Goal: Navigation & Orientation: Find specific page/section

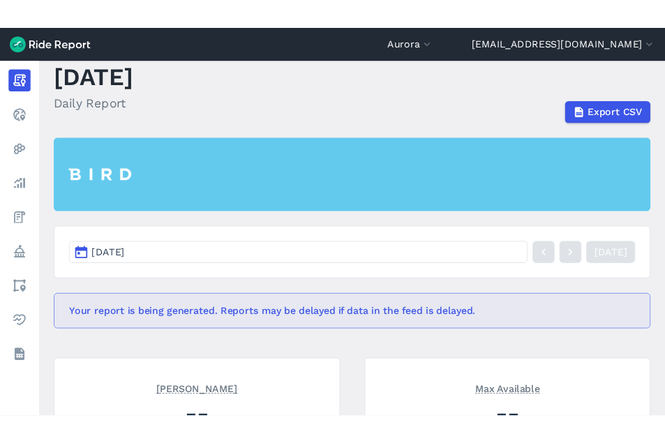
scroll to position [155, 0]
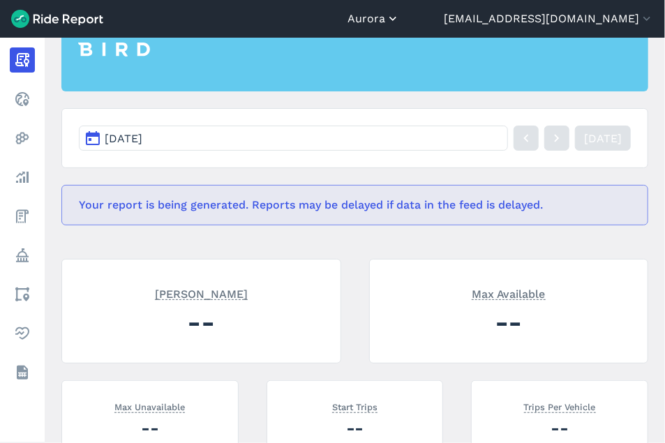
click at [400, 15] on icon "button" at bounding box center [393, 19] width 14 height 14
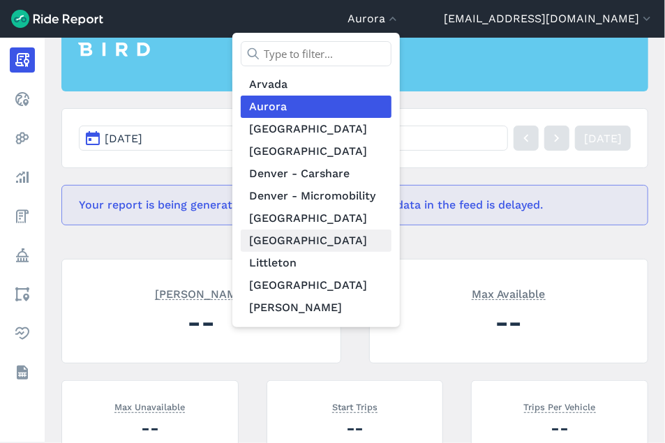
click at [391, 238] on link "[GEOGRAPHIC_DATA]" at bounding box center [316, 240] width 151 height 22
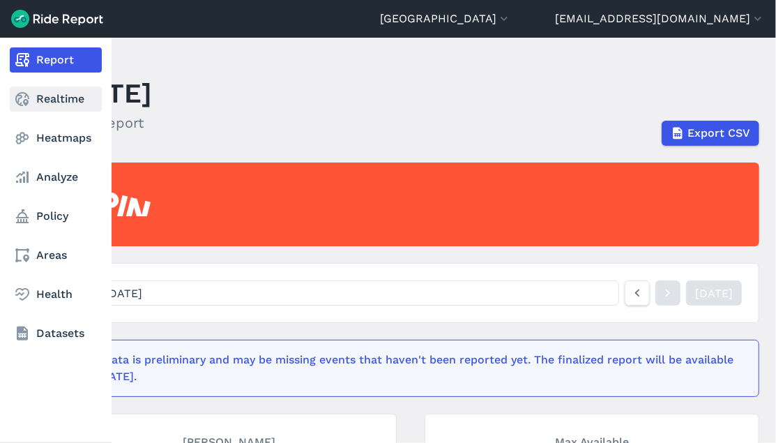
click at [64, 103] on link "Realtime" at bounding box center [56, 98] width 92 height 25
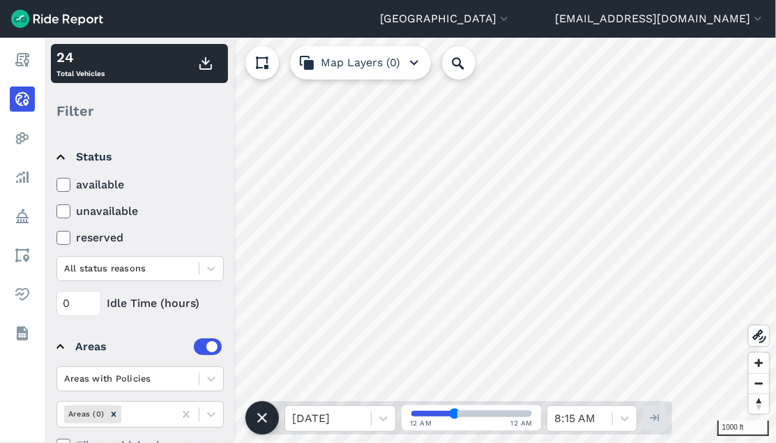
scroll to position [77, 0]
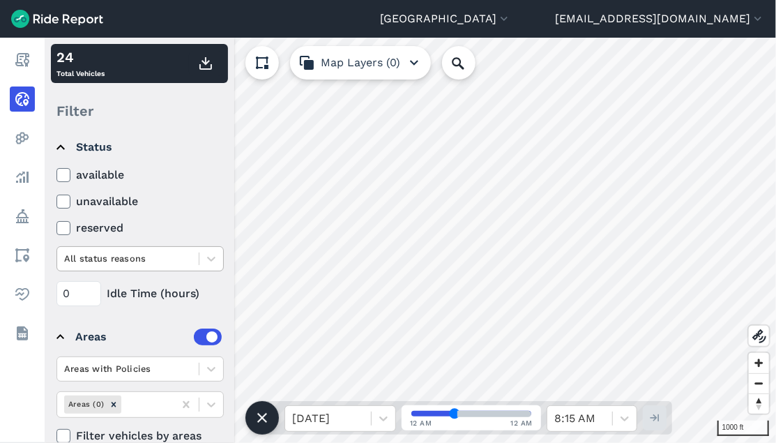
click at [126, 263] on div at bounding box center [128, 258] width 128 height 16
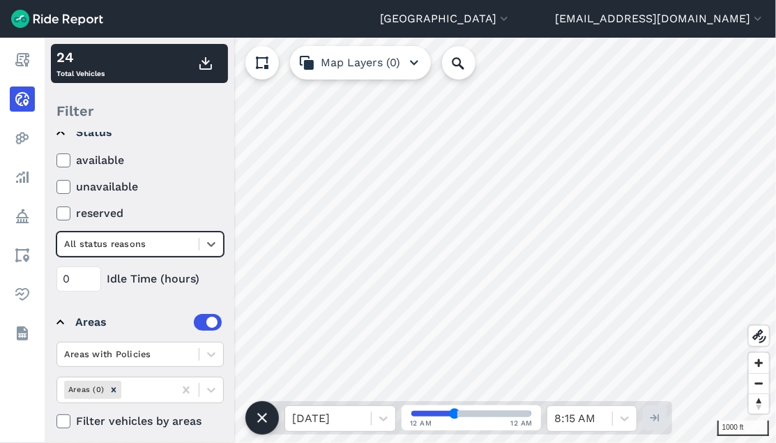
scroll to position [100, 0]
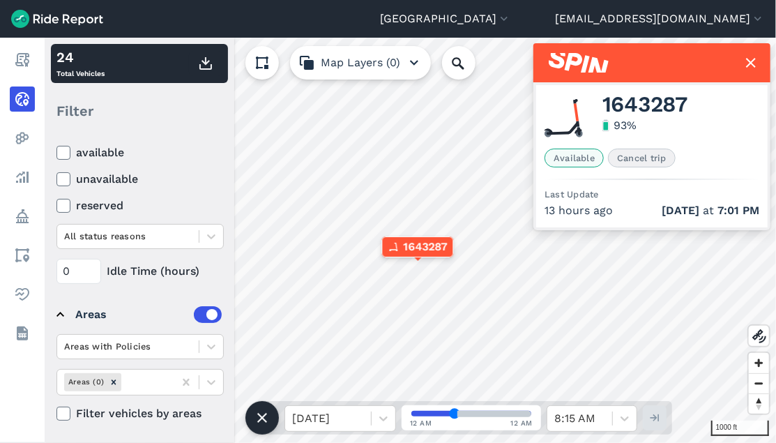
click at [753, 66] on icon at bounding box center [751, 62] width 17 height 17
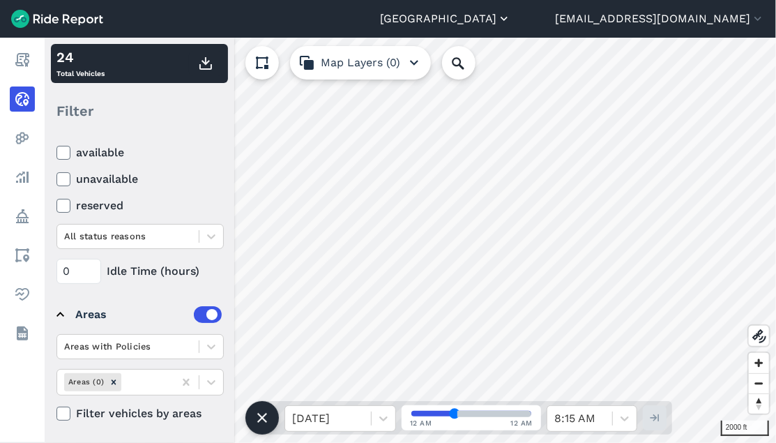
click at [511, 19] on icon "button" at bounding box center [504, 19] width 14 height 14
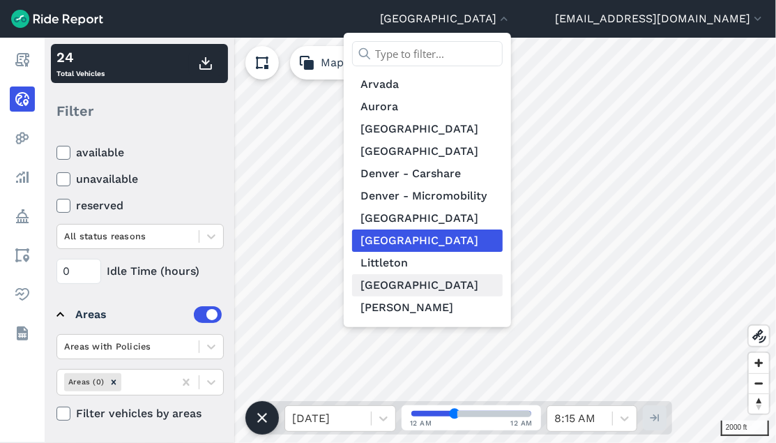
click at [503, 286] on link "[GEOGRAPHIC_DATA]" at bounding box center [427, 285] width 151 height 22
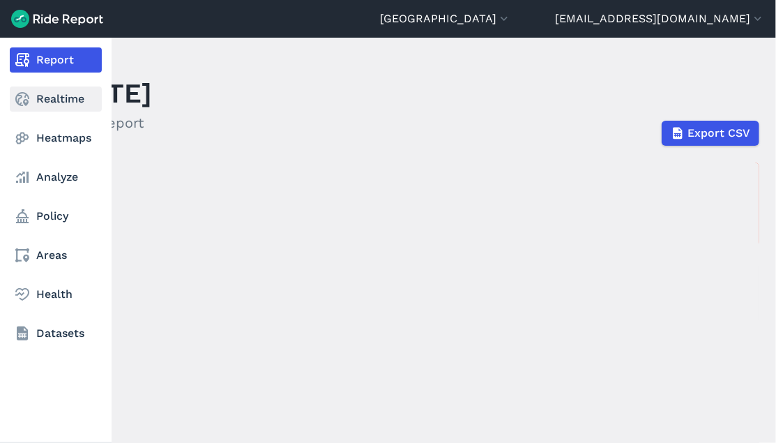
click at [27, 104] on use at bounding box center [22, 99] width 14 height 14
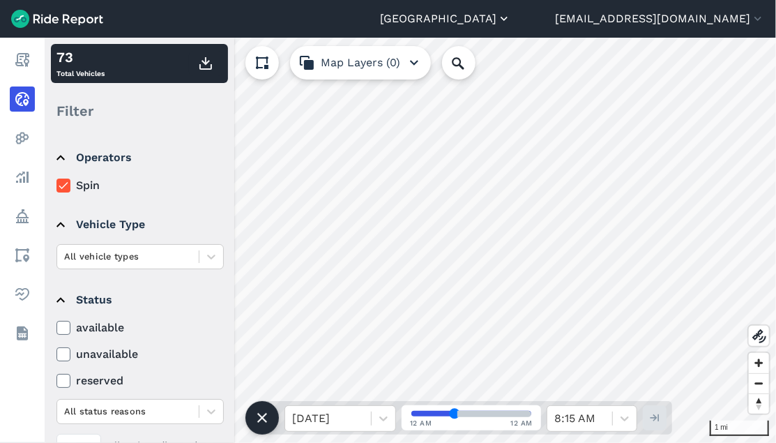
click at [511, 21] on icon "button" at bounding box center [504, 19] width 14 height 14
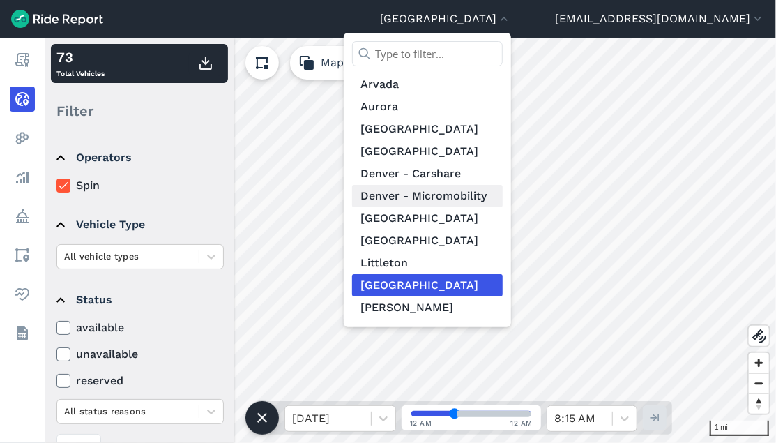
click at [503, 195] on link "Denver - Micromobility" at bounding box center [427, 196] width 151 height 22
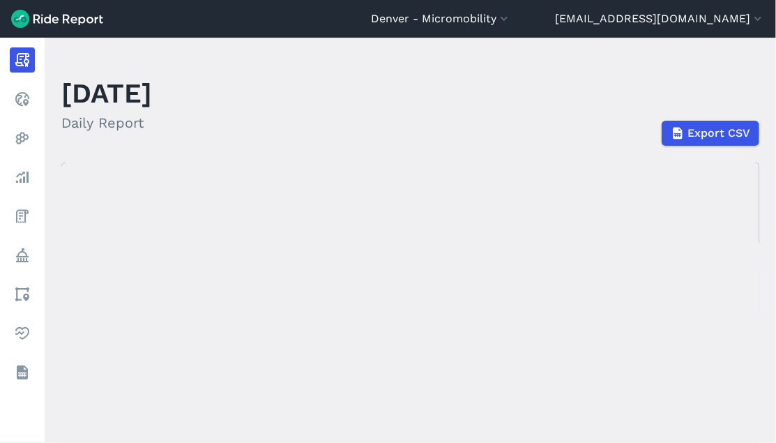
drag, startPoint x: 381, startPoint y: 287, endPoint x: 443, endPoint y: 234, distance: 81.1
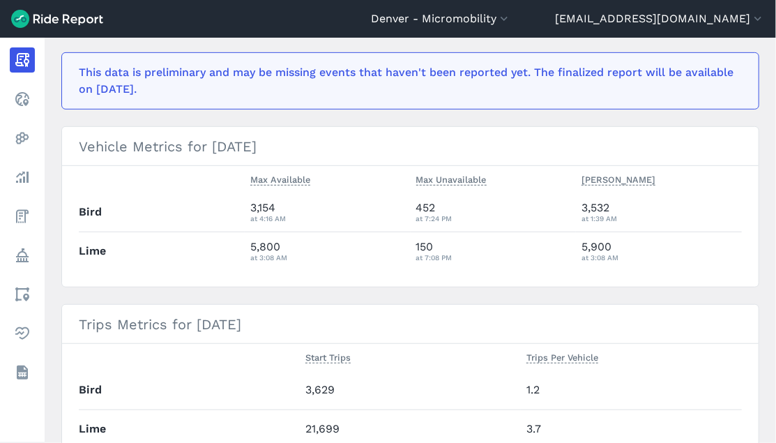
scroll to position [310, 0]
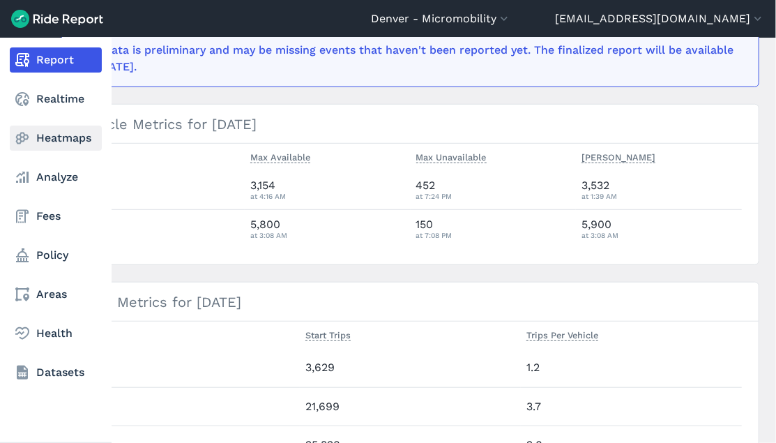
click at [33, 144] on link "Heatmaps" at bounding box center [56, 138] width 92 height 25
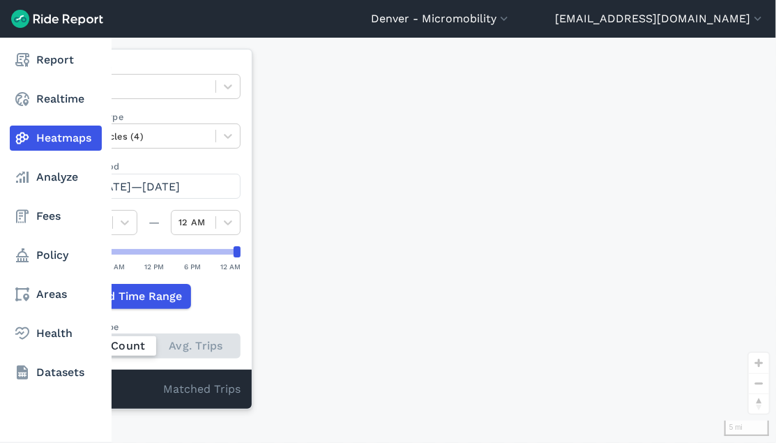
click at [41, 115] on nav "Report Realtime Heatmaps Analyze Fees Policy Areas Health Datasets" at bounding box center [56, 216] width 112 height 357
click at [42, 99] on link "Realtime" at bounding box center [56, 98] width 92 height 25
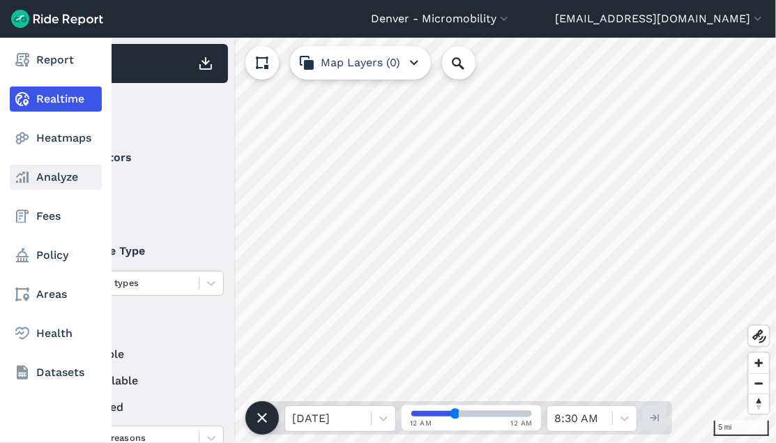
click at [40, 172] on link "Analyze" at bounding box center [56, 177] width 92 height 25
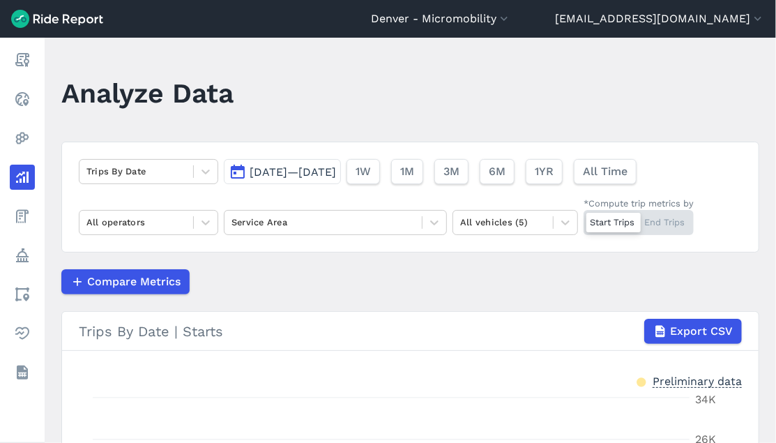
scroll to position [77, 0]
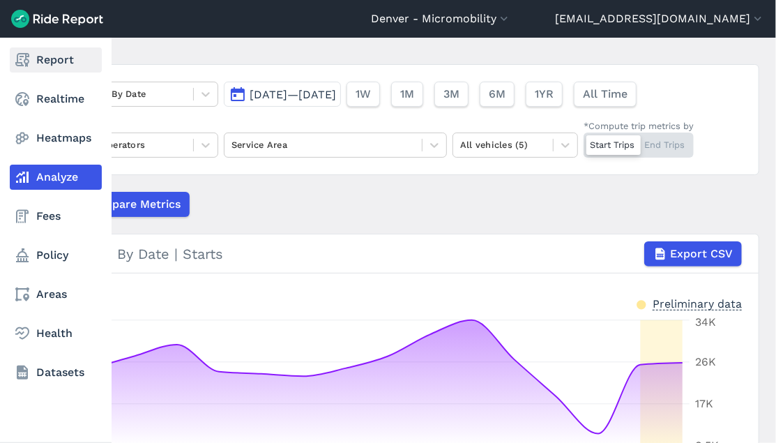
click at [59, 61] on link "Report" at bounding box center [56, 59] width 92 height 25
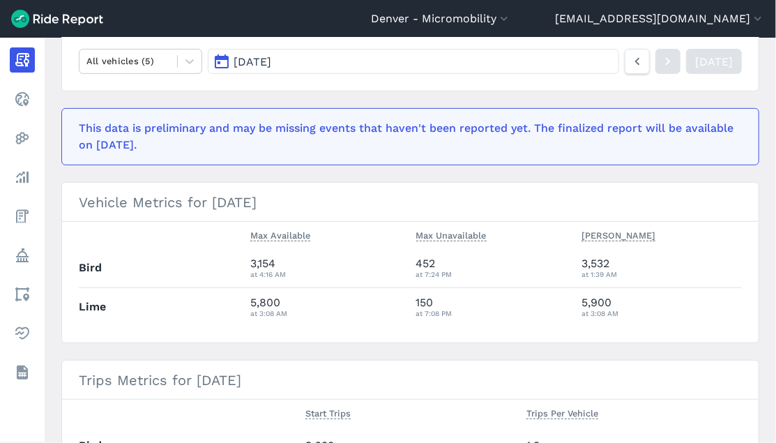
scroll to position [232, 0]
click at [544, 29] on header "Denver - Micromobility [GEOGRAPHIC_DATA] [GEOGRAPHIC_DATA] [GEOGRAPHIC_DATA] [G…" at bounding box center [388, 19] width 776 height 38
click at [511, 18] on button "Denver - Micromobility" at bounding box center [441, 18] width 140 height 17
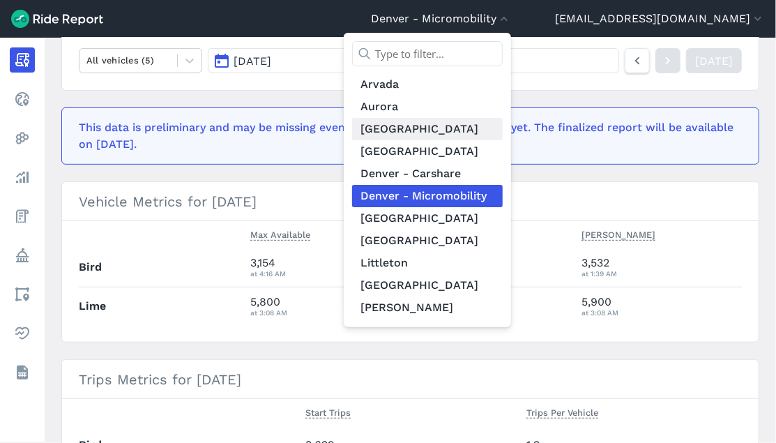
click at [484, 133] on link "[GEOGRAPHIC_DATA]" at bounding box center [427, 129] width 151 height 22
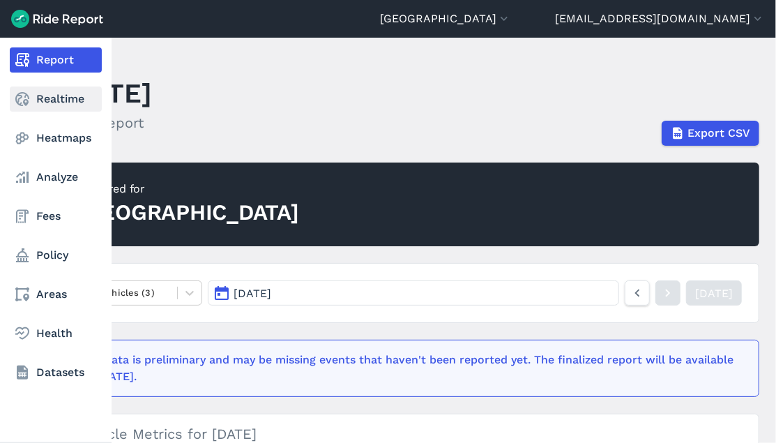
click at [61, 105] on link "Realtime" at bounding box center [56, 98] width 92 height 25
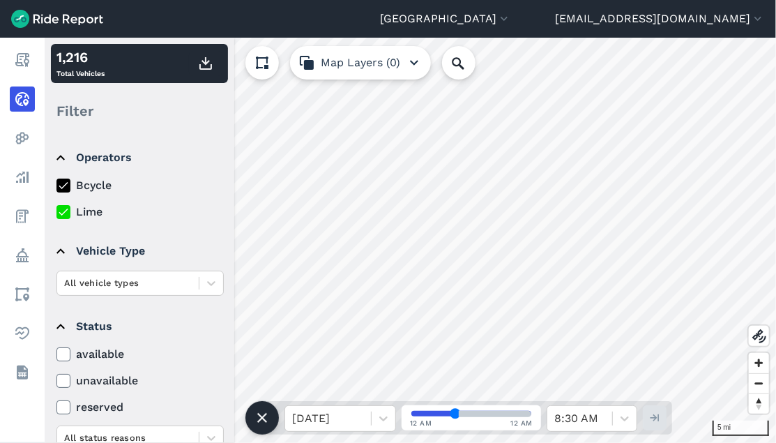
click at [64, 187] on icon at bounding box center [63, 186] width 13 height 14
click at [56, 186] on input "Bcycle" at bounding box center [56, 181] width 0 height 9
click at [60, 184] on icon at bounding box center [63, 186] width 13 height 14
click at [56, 184] on input "Bcycle" at bounding box center [56, 181] width 0 height 9
click at [68, 187] on icon at bounding box center [63, 186] width 13 height 14
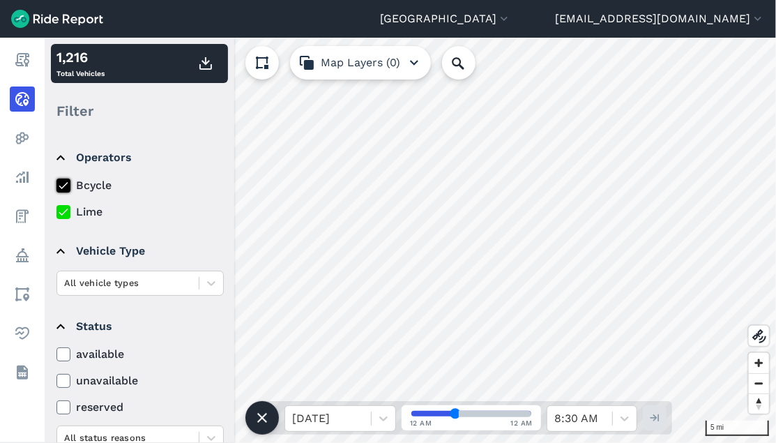
click at [56, 186] on input "Bcycle" at bounding box center [56, 181] width 0 height 9
click at [66, 189] on icon at bounding box center [63, 186] width 13 height 14
click at [56, 186] on input "Bcycle" at bounding box center [56, 181] width 0 height 9
drag, startPoint x: 238, startPoint y: 3, endPoint x: 358, endPoint y: 1, distance: 120.0
click at [238, 3] on header "[GEOGRAPHIC_DATA] [GEOGRAPHIC_DATA] [GEOGRAPHIC_DATA] [GEOGRAPHIC_DATA] [GEOGRA…" at bounding box center [388, 19] width 776 height 38
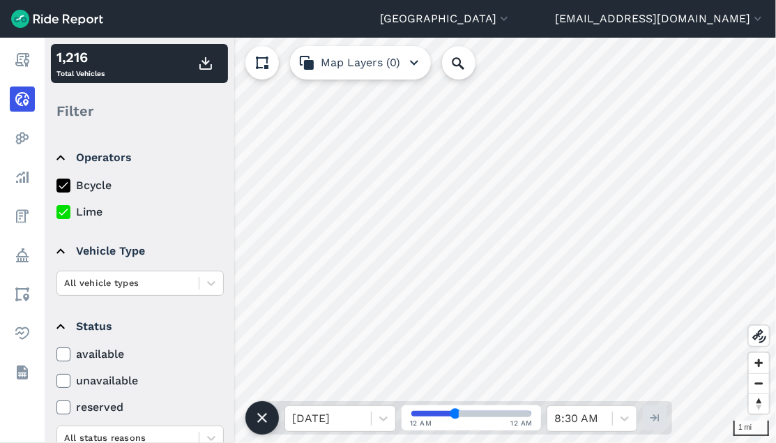
click at [556, 5] on header "[GEOGRAPHIC_DATA] [GEOGRAPHIC_DATA] [GEOGRAPHIC_DATA] [GEOGRAPHIC_DATA] [GEOGRA…" at bounding box center [388, 19] width 776 height 38
click at [511, 10] on button "[GEOGRAPHIC_DATA]" at bounding box center [445, 18] width 131 height 17
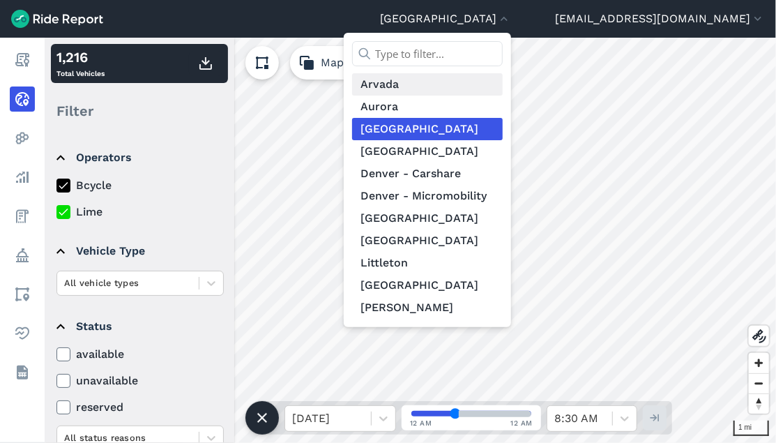
click at [491, 86] on link "Arvada" at bounding box center [427, 84] width 151 height 22
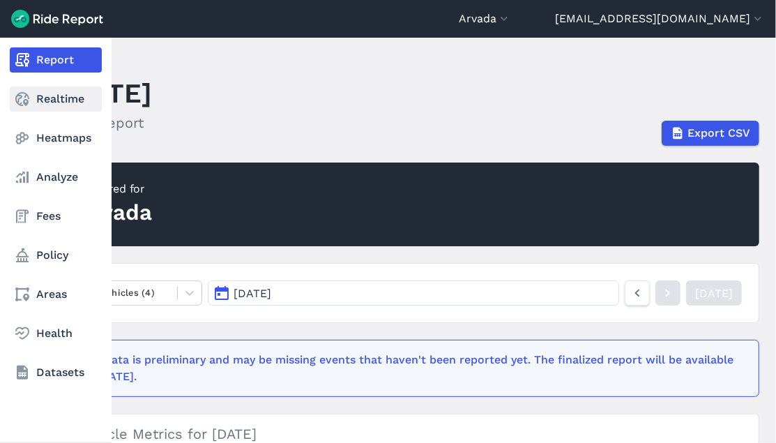
click at [56, 102] on link "Realtime" at bounding box center [56, 98] width 92 height 25
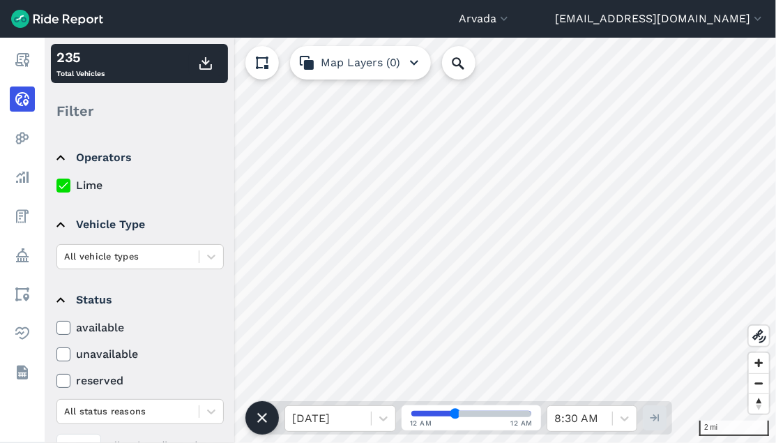
click at [208, 27] on header "Arvada [GEOGRAPHIC_DATA] [GEOGRAPHIC_DATA] [GEOGRAPHIC_DATA] [GEOGRAPHIC_DATA] …" at bounding box center [388, 19] width 776 height 38
click at [511, 22] on icon "button" at bounding box center [504, 19] width 14 height 14
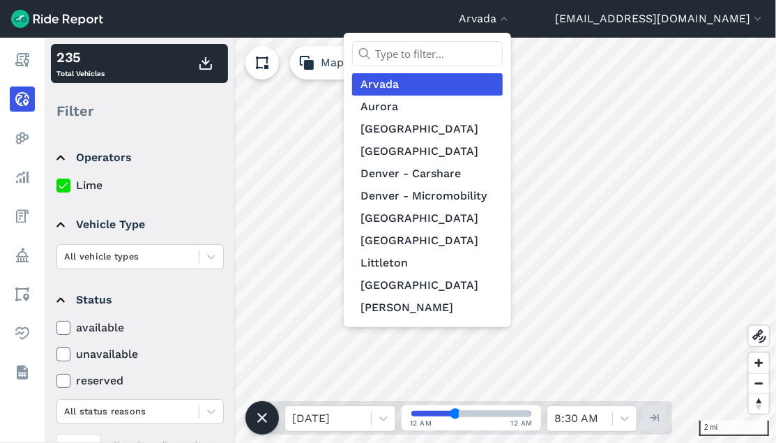
click at [241, 44] on div at bounding box center [388, 221] width 776 height 443
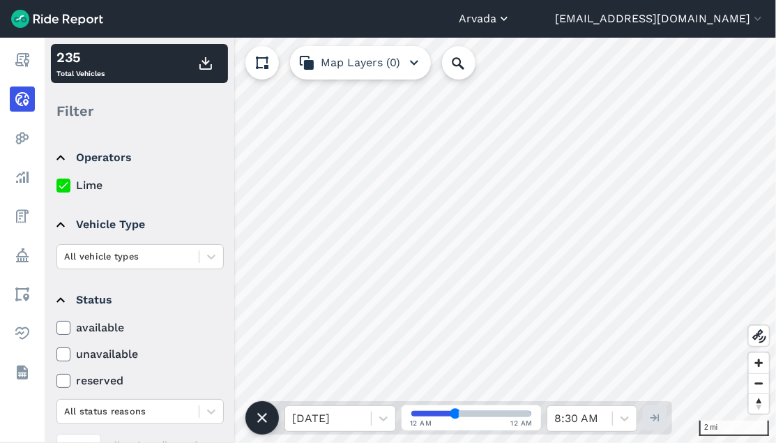
click at [511, 13] on button "Arvada" at bounding box center [485, 18] width 52 height 17
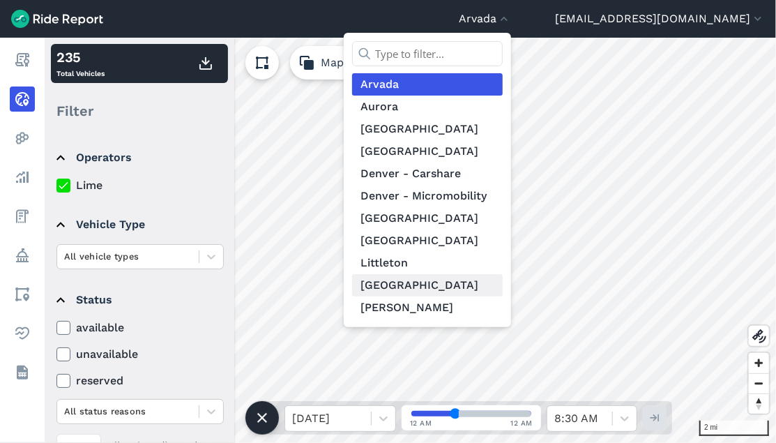
click at [496, 280] on link "[GEOGRAPHIC_DATA]" at bounding box center [427, 285] width 151 height 22
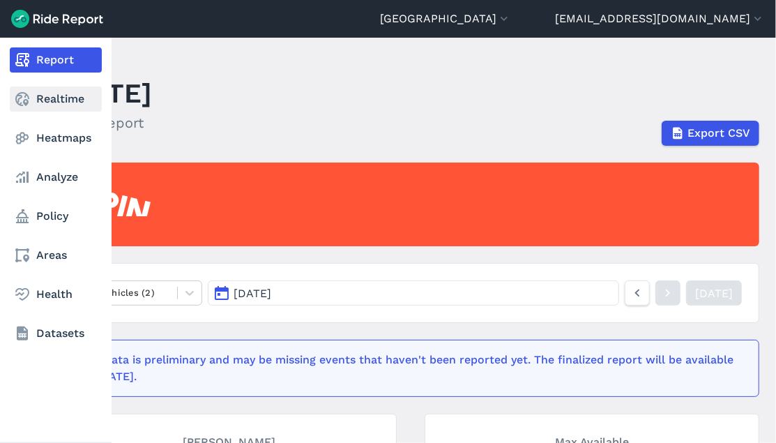
click at [45, 98] on link "Realtime" at bounding box center [56, 98] width 92 height 25
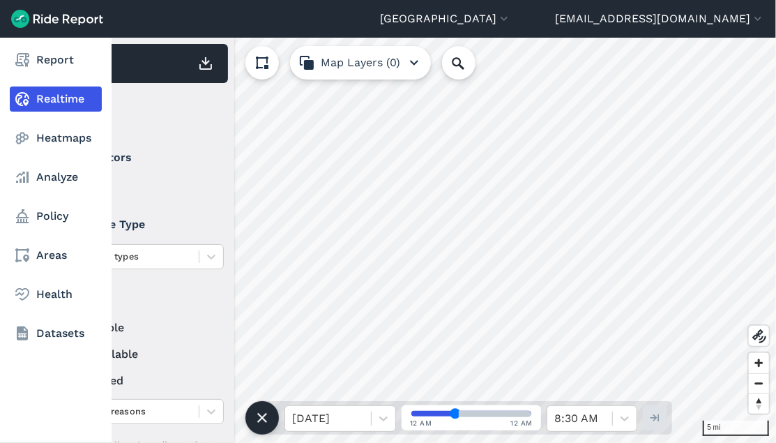
click at [50, 92] on link "Realtime" at bounding box center [56, 98] width 92 height 25
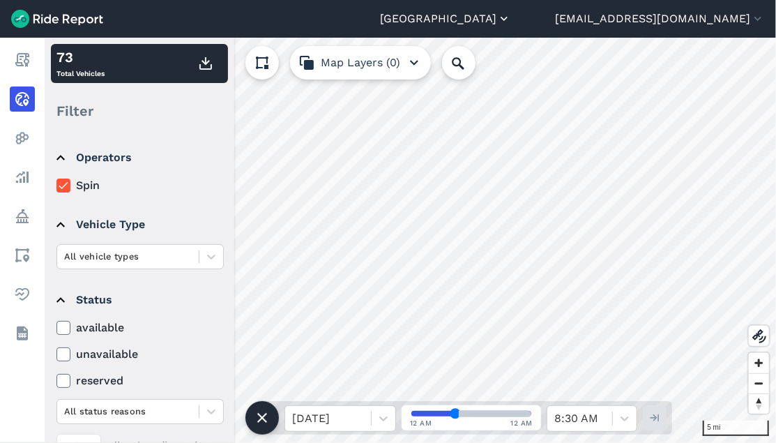
click at [511, 17] on button "[GEOGRAPHIC_DATA]" at bounding box center [445, 18] width 131 height 17
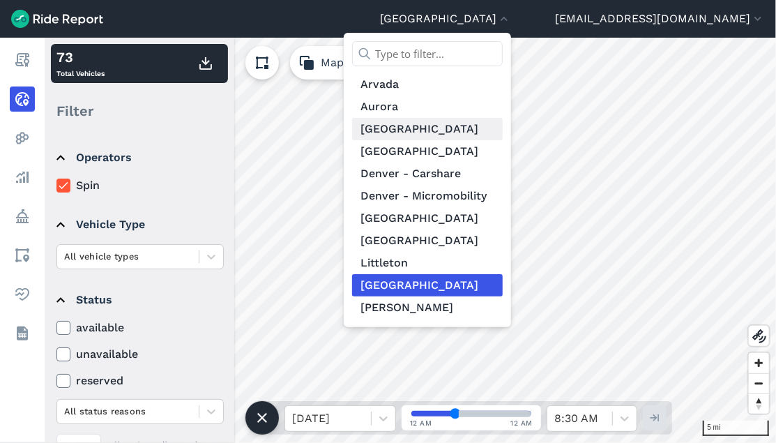
click at [488, 126] on link "[GEOGRAPHIC_DATA]" at bounding box center [427, 129] width 151 height 22
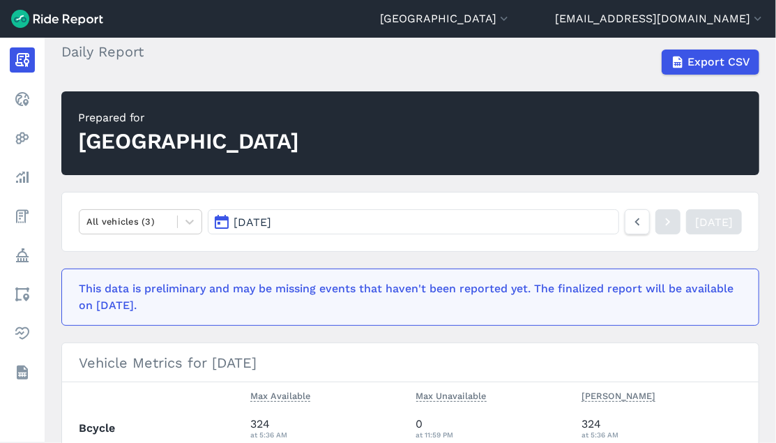
scroll to position [155, 0]
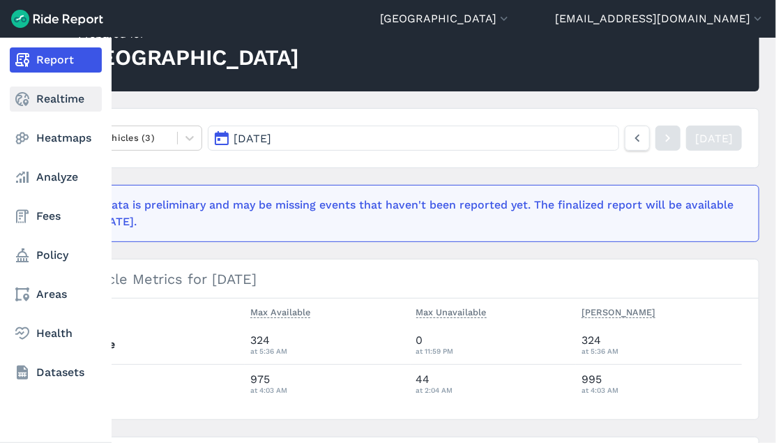
click at [43, 103] on link "Realtime" at bounding box center [56, 98] width 92 height 25
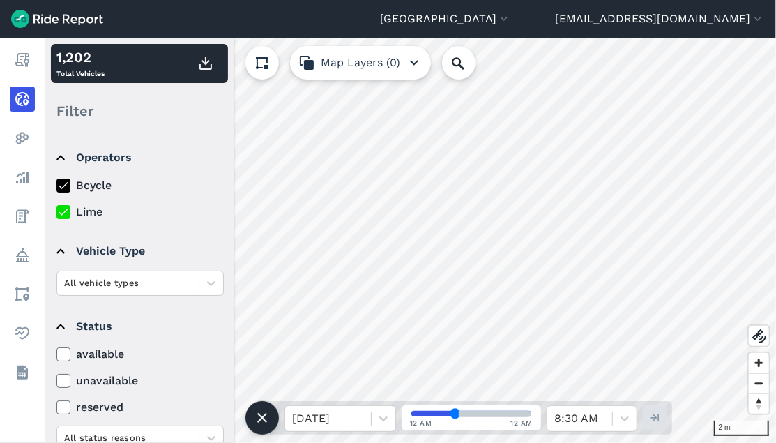
click at [63, 215] on icon at bounding box center [63, 212] width 13 height 14
click at [56, 213] on input "Lime" at bounding box center [56, 208] width 0 height 9
